Goal: Navigation & Orientation: Find specific page/section

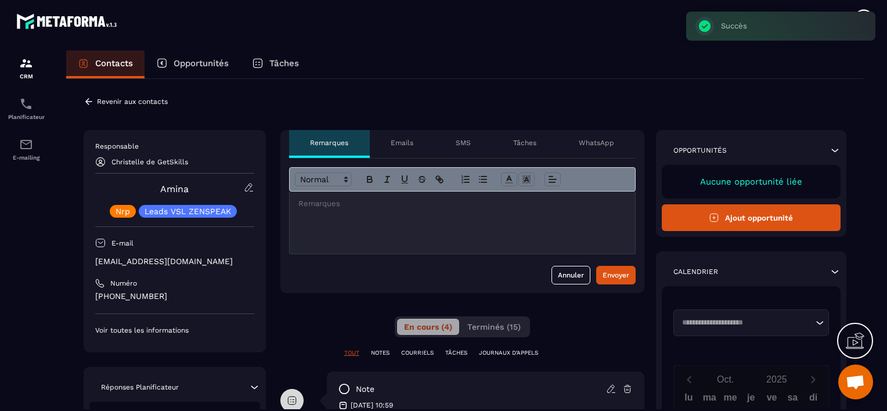
click at [97, 99] on p "Revenir aux contacts" at bounding box center [132, 102] width 71 height 8
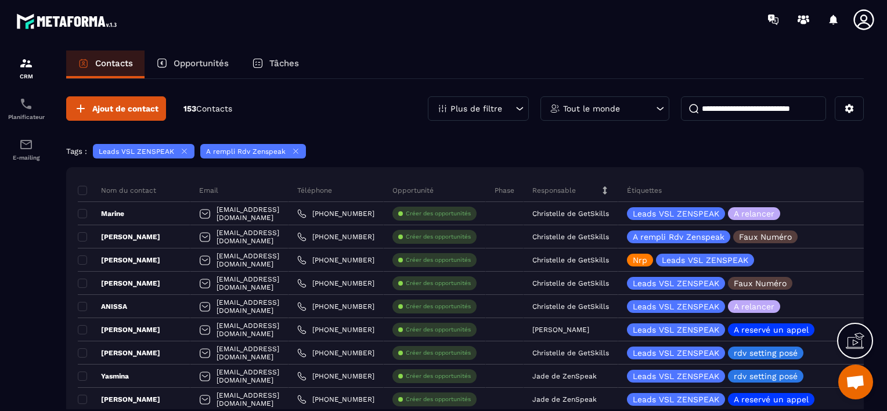
click at [885, 390] on section "CRM Planificateur E-mailing Contacts Opportunités Tâches Ajout de contact 153 C…" at bounding box center [443, 241] width 887 height 405
click at [886, 391] on section "CRM Planificateur E-mailing Contacts Opportunités Tâches Ajout de contact 153 C…" at bounding box center [443, 241] width 887 height 405
click at [883, 392] on section "CRM Planificateur E-mailing Contacts Opportunités Tâches Ajout de contact 153 C…" at bounding box center [443, 241] width 887 height 405
click at [207, 65] on p "Opportunités" at bounding box center [201, 63] width 55 height 10
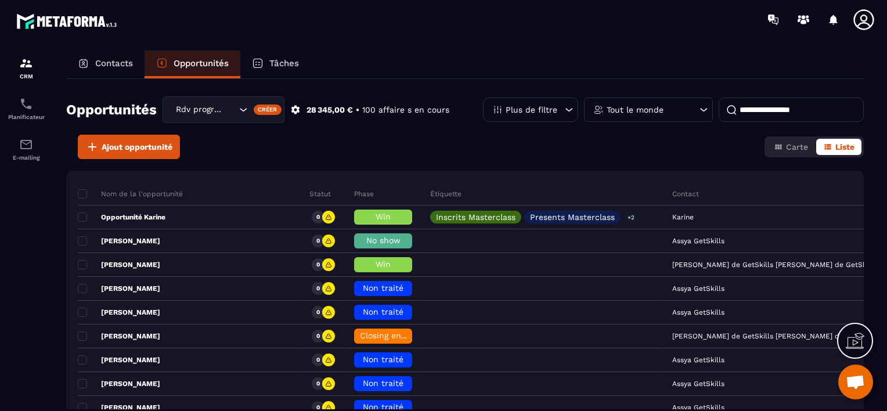
click at [119, 60] on p "Contacts" at bounding box center [114, 63] width 38 height 10
